Goal: Information Seeking & Learning: Learn about a topic

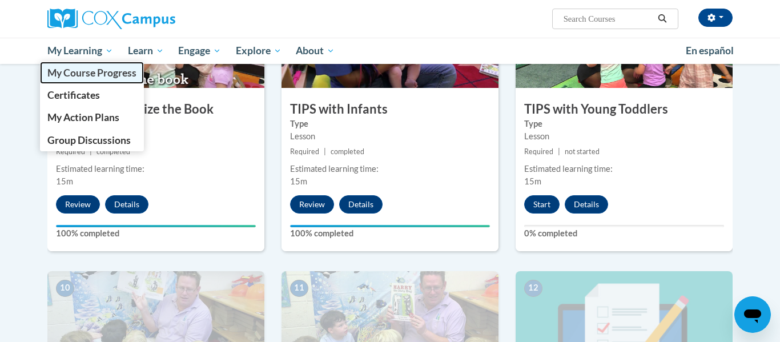
click at [72, 76] on span "My Course Progress" at bounding box center [91, 73] width 89 height 12
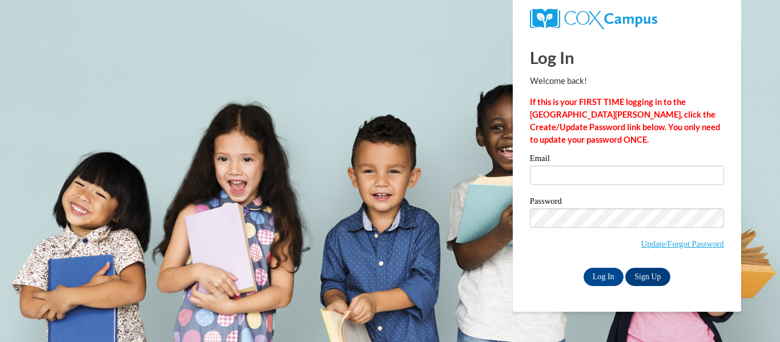
click at [595, 164] on label "Email" at bounding box center [627, 159] width 194 height 11
click at [595, 166] on input "Email" at bounding box center [627, 175] width 194 height 19
click at [595, 174] on input "Email" at bounding box center [627, 175] width 194 height 19
type input "simelia.copeland@lamarcountyschools.org"
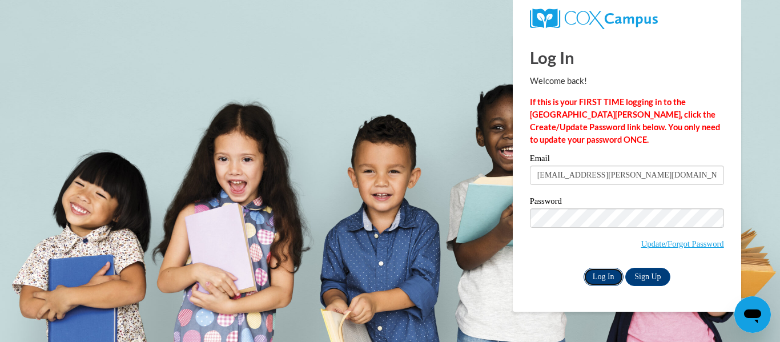
click at [605, 269] on input "Log In" at bounding box center [603, 277] width 40 height 18
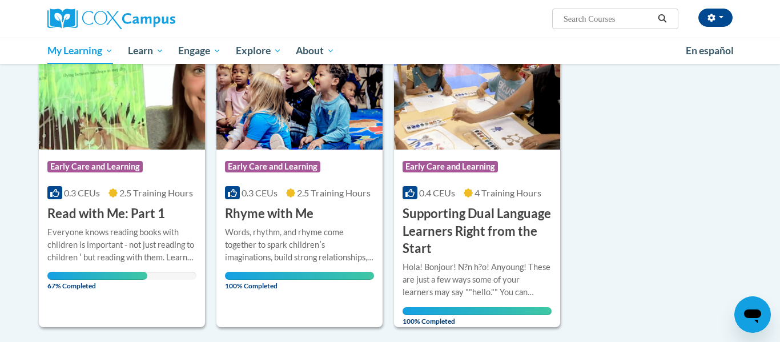
scroll to position [179, 0]
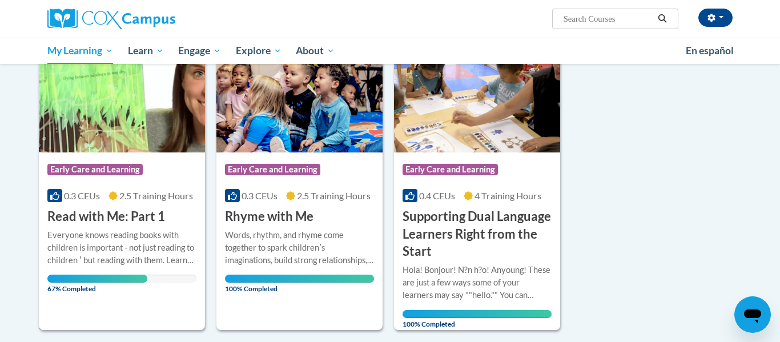
click at [74, 166] on span "Early Care and Learning" at bounding box center [94, 169] width 95 height 11
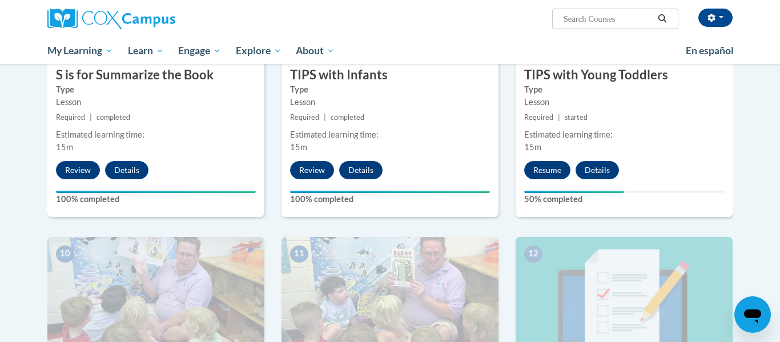
scroll to position [869, 0]
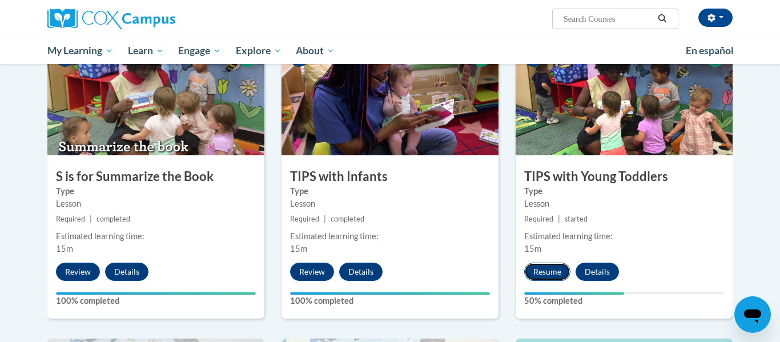
click at [545, 272] on button "Resume" at bounding box center [547, 272] width 46 height 18
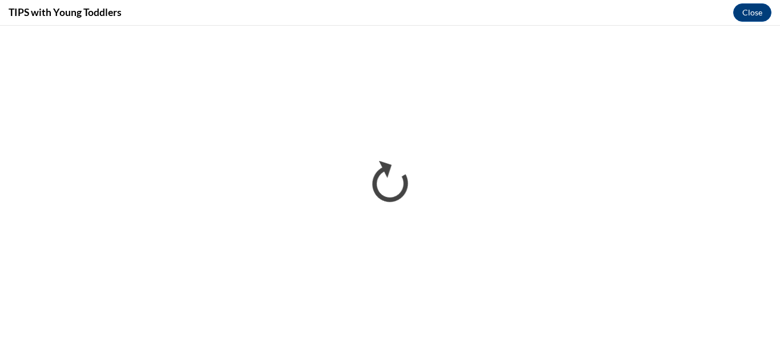
scroll to position [0, 0]
click at [753, 14] on button "Close" at bounding box center [752, 12] width 38 height 18
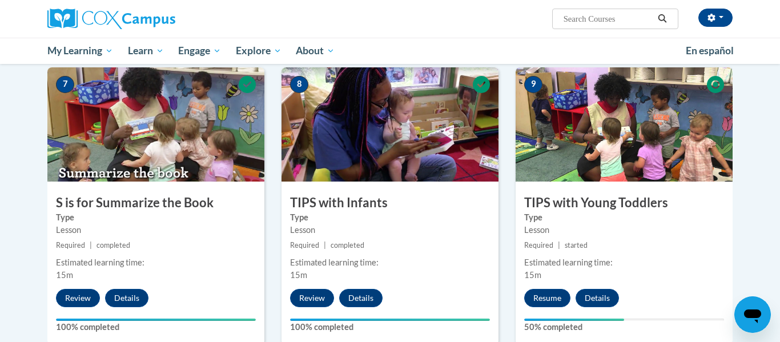
scroll to position [837, 0]
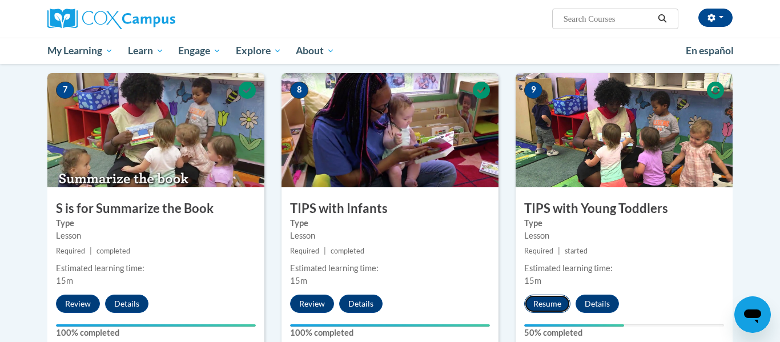
click at [556, 297] on button "Resume" at bounding box center [547, 304] width 46 height 18
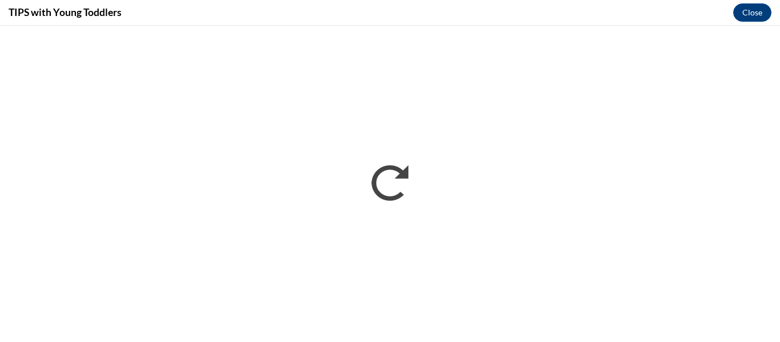
scroll to position [0, 0]
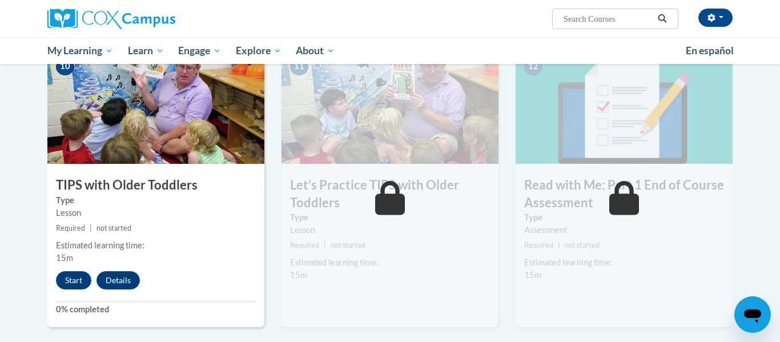
scroll to position [1164, 0]
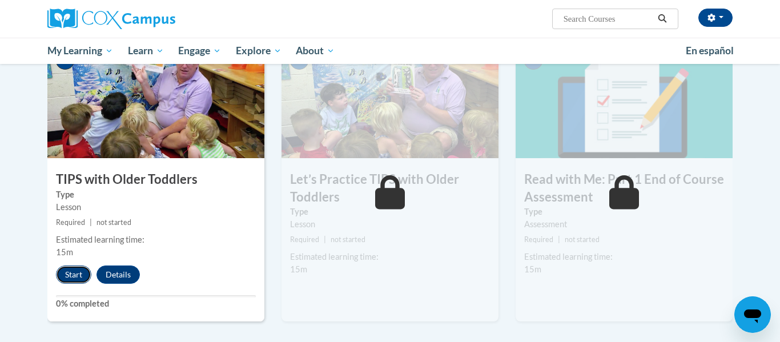
click at [72, 280] on button "Start" at bounding box center [73, 274] width 35 height 18
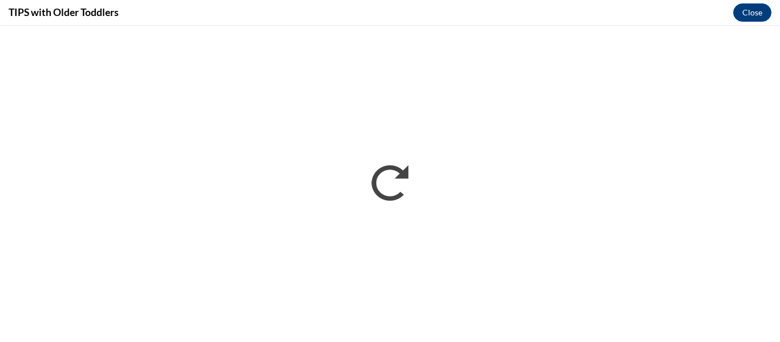
scroll to position [0, 0]
